Goal: Navigation & Orientation: Find specific page/section

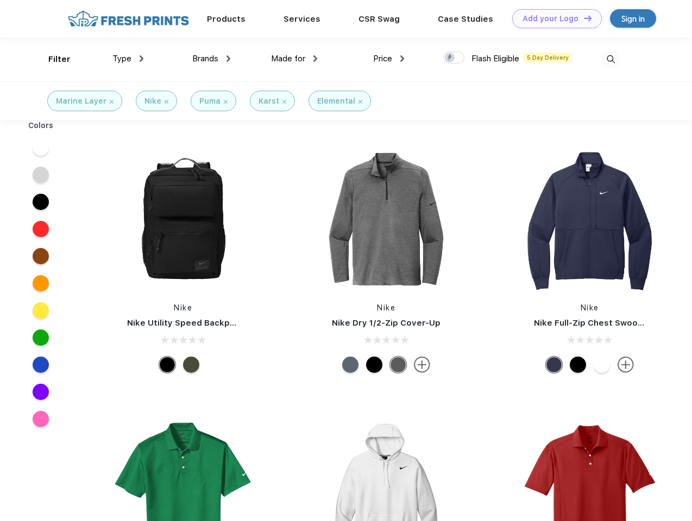
click at [553, 18] on link "Add your Logo Design Tool" at bounding box center [557, 18] width 90 height 19
click at [0, 0] on div "Design Tool" at bounding box center [0, 0] width 0 height 0
click at [583, 18] on link "Add your Logo Design Tool" at bounding box center [557, 18] width 90 height 19
click at [52, 59] on div "Filter" at bounding box center [59, 59] width 22 height 12
click at [128, 59] on span "Type" at bounding box center [121, 59] width 19 height 10
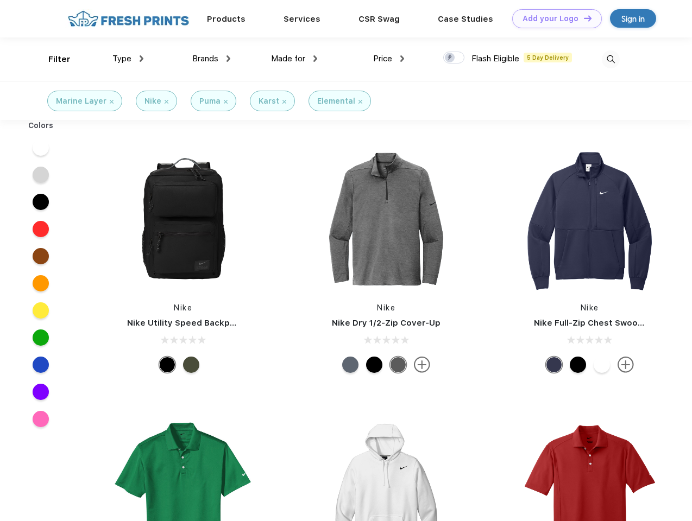
click at [211, 59] on span "Brands" at bounding box center [205, 59] width 26 height 10
click at [294, 59] on span "Made for" at bounding box center [288, 59] width 34 height 10
click at [389, 59] on span "Price" at bounding box center [382, 59] width 19 height 10
click at [454, 58] on div at bounding box center [453, 58] width 21 height 12
click at [450, 58] on input "checkbox" at bounding box center [446, 54] width 7 height 7
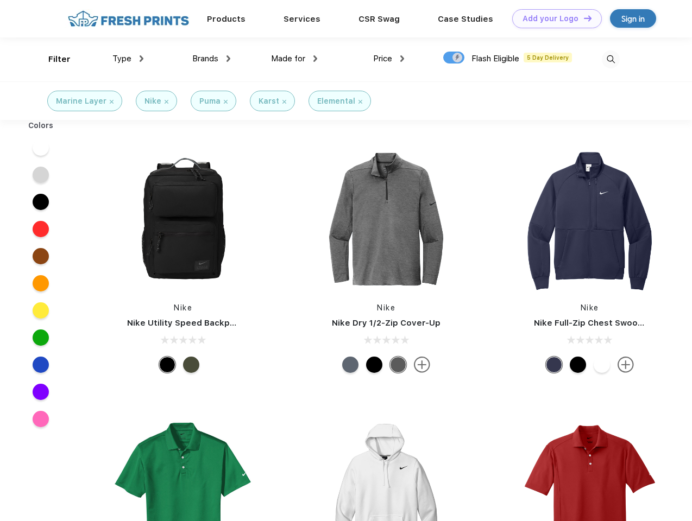
click at [610, 59] on img at bounding box center [611, 60] width 18 height 18
